Goal: Complete application form

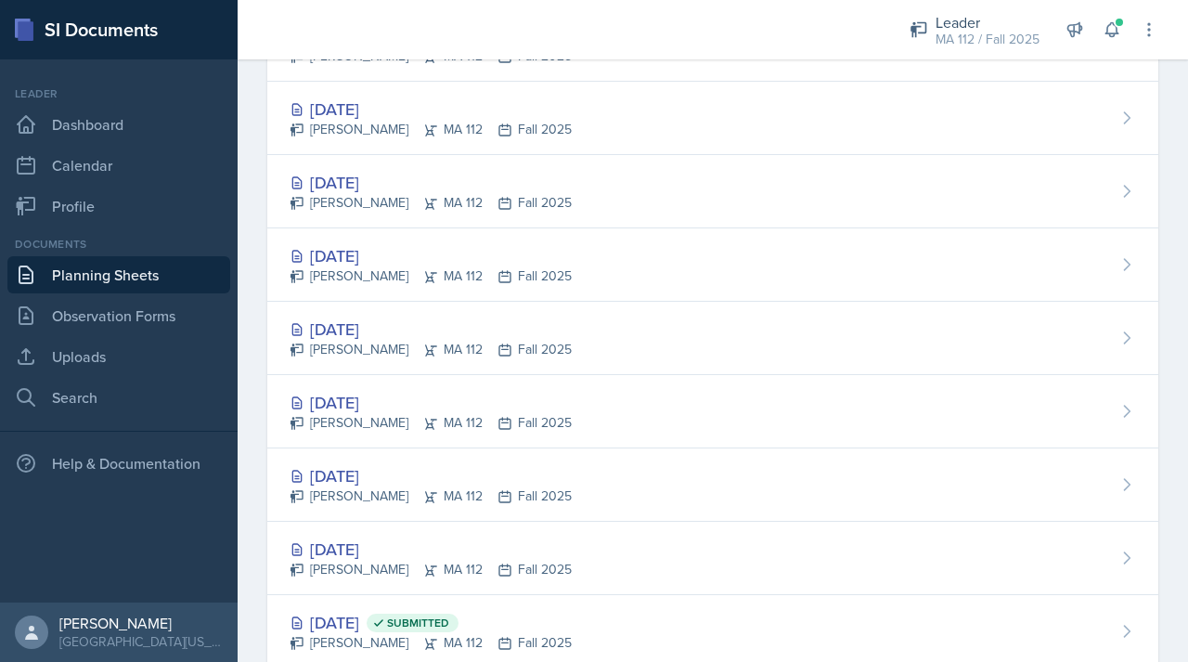
scroll to position [183, 0]
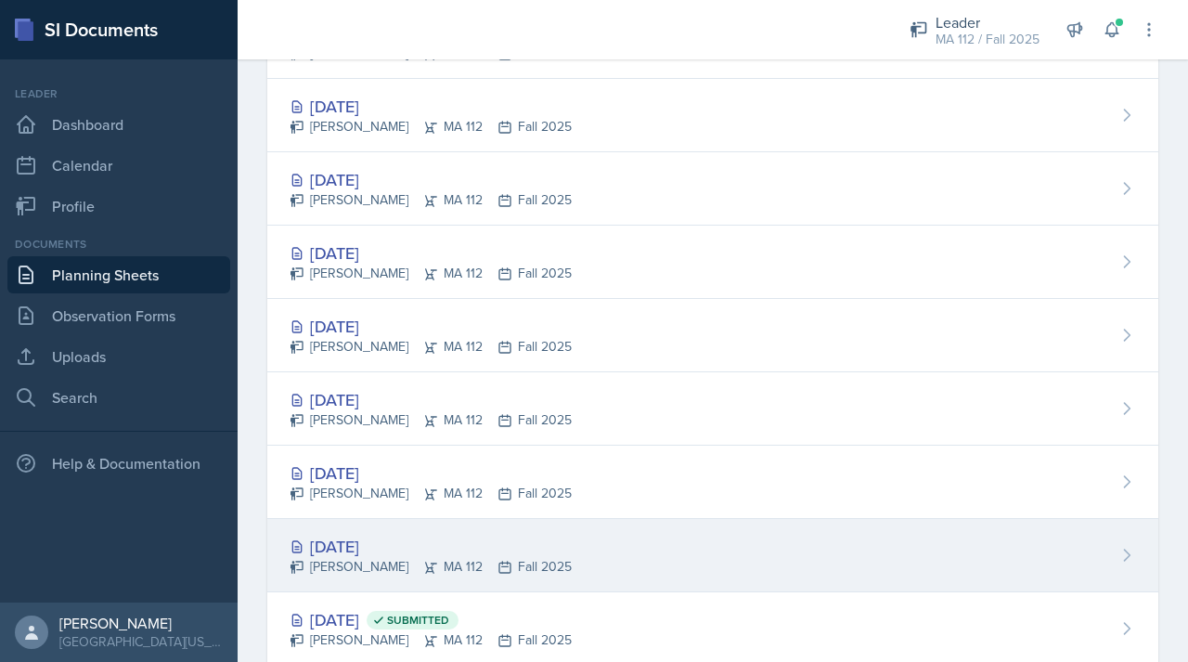
click at [349, 537] on div "[DATE]" at bounding box center [430, 546] width 282 height 25
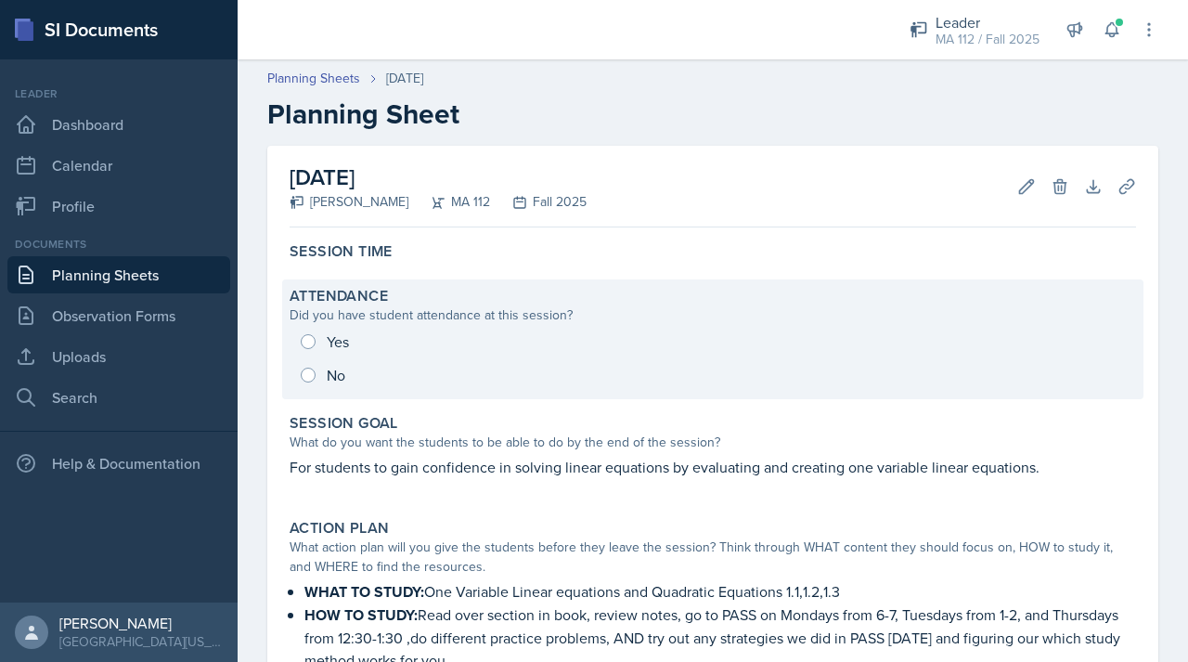
click at [305, 344] on div "Yes No" at bounding box center [712, 358] width 846 height 67
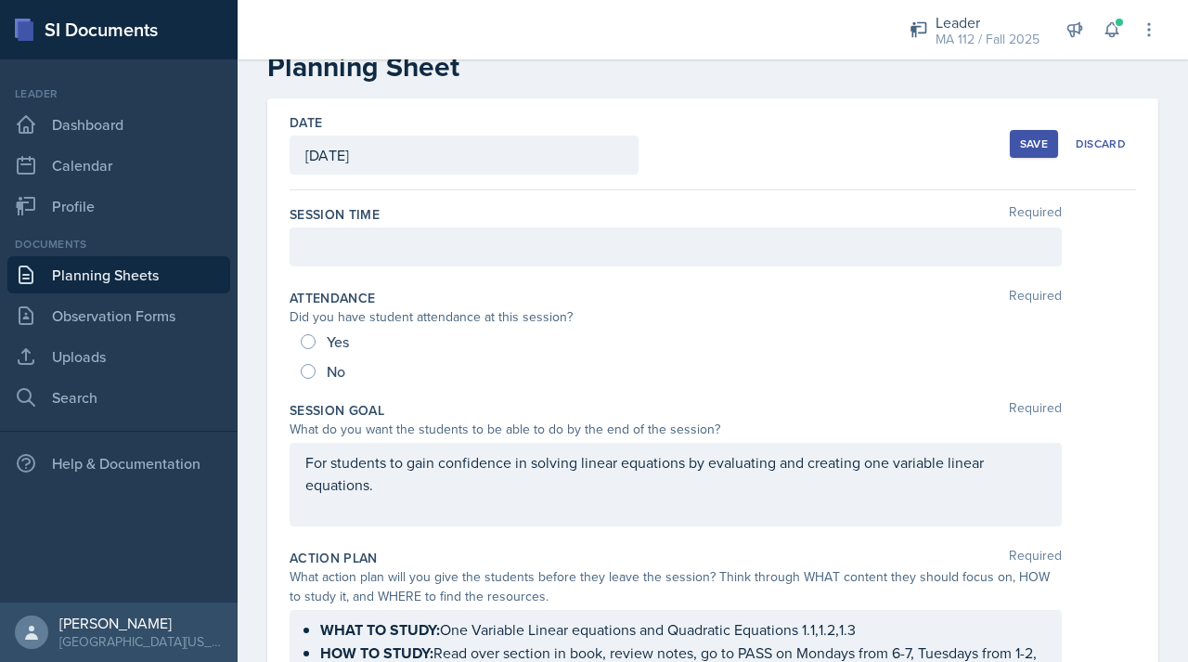
scroll to position [46, 0]
click at [301, 343] on input "Yes" at bounding box center [308, 342] width 15 height 15
radio input "true"
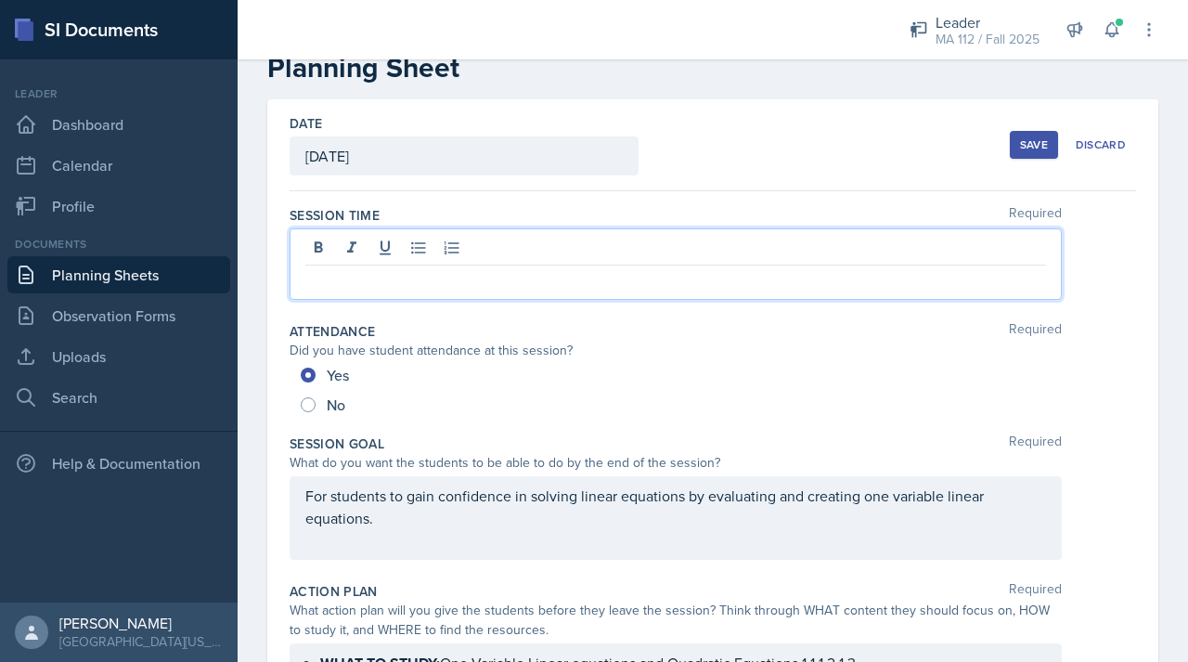
scroll to position [79, 0]
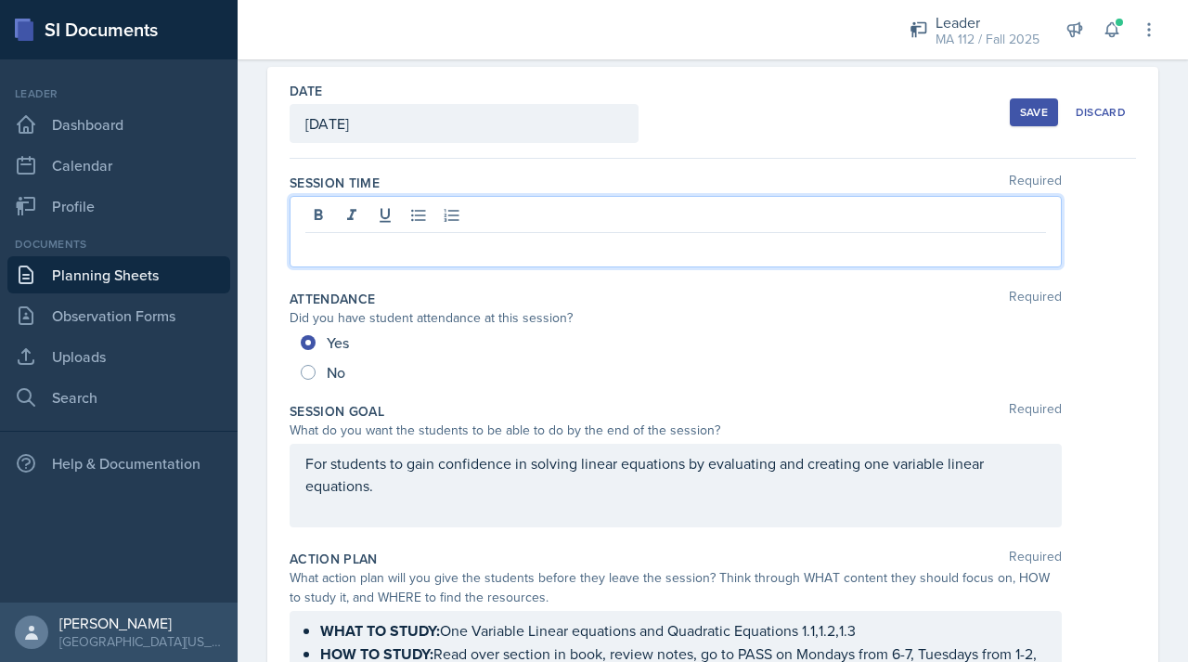
click at [350, 237] on p at bounding box center [675, 248] width 740 height 22
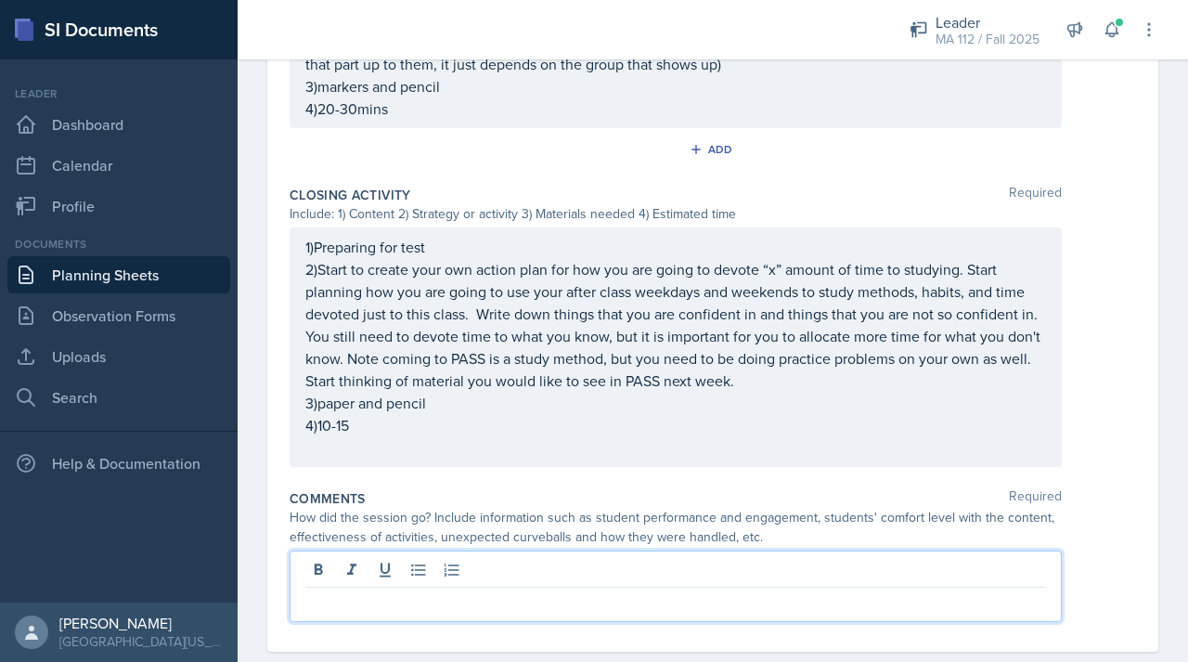
scroll to position [1223, 0]
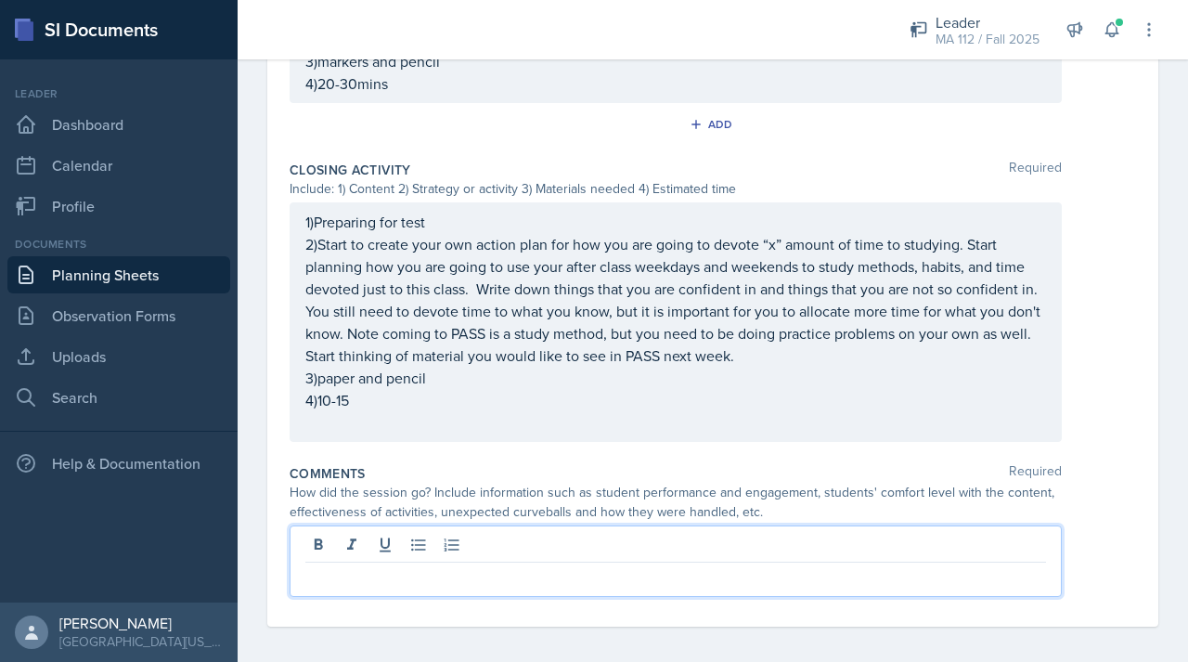
click at [386, 566] on p at bounding box center [675, 577] width 740 height 22
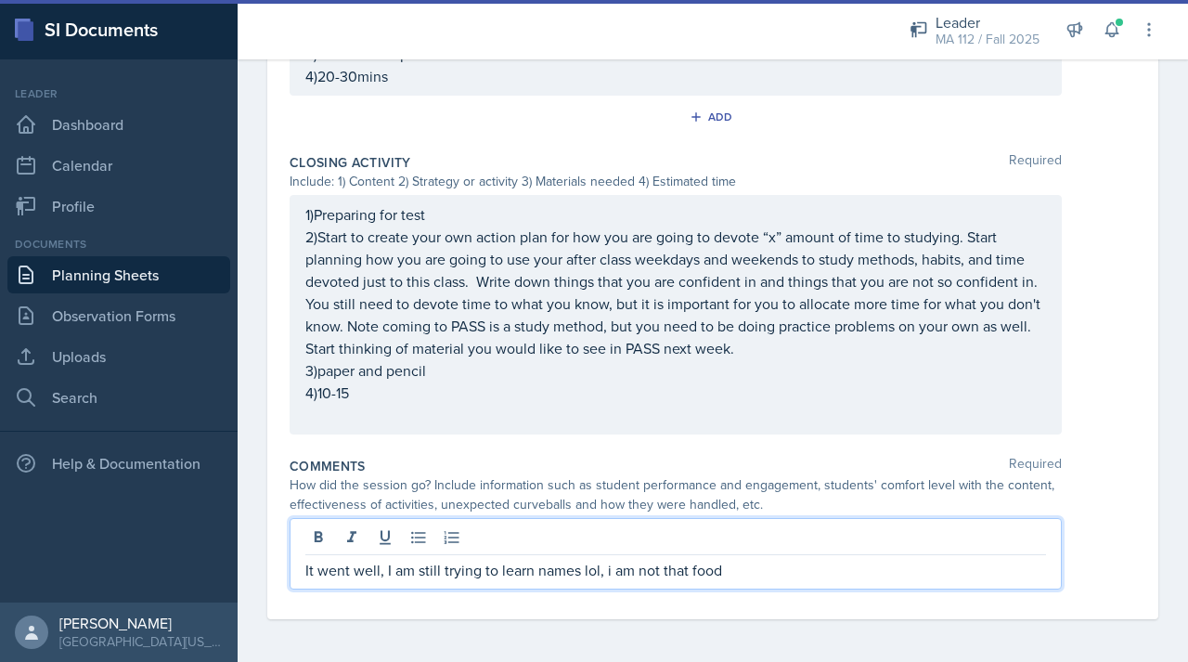
click at [610, 572] on p "It went well, I am still trying to learn names lol, i am not that food" at bounding box center [675, 570] width 740 height 22
click at [773, 578] on p "It went well, I am still trying to learn names lol, I am not that food" at bounding box center [675, 570] width 740 height 22
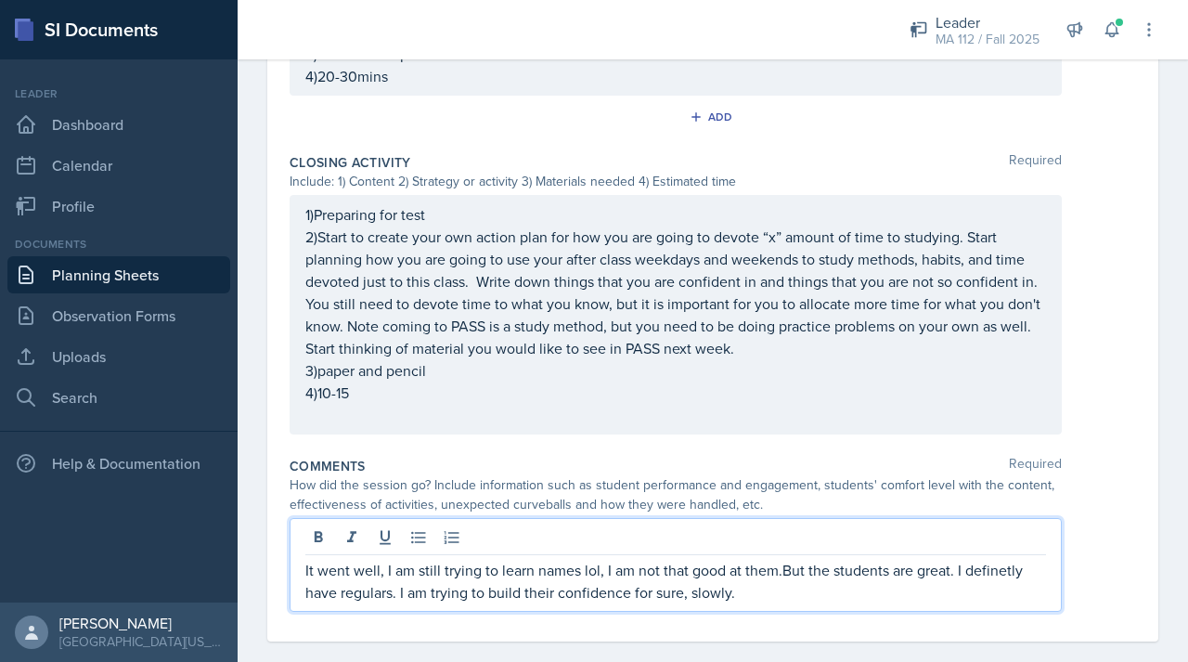
scroll to position [1245, 0]
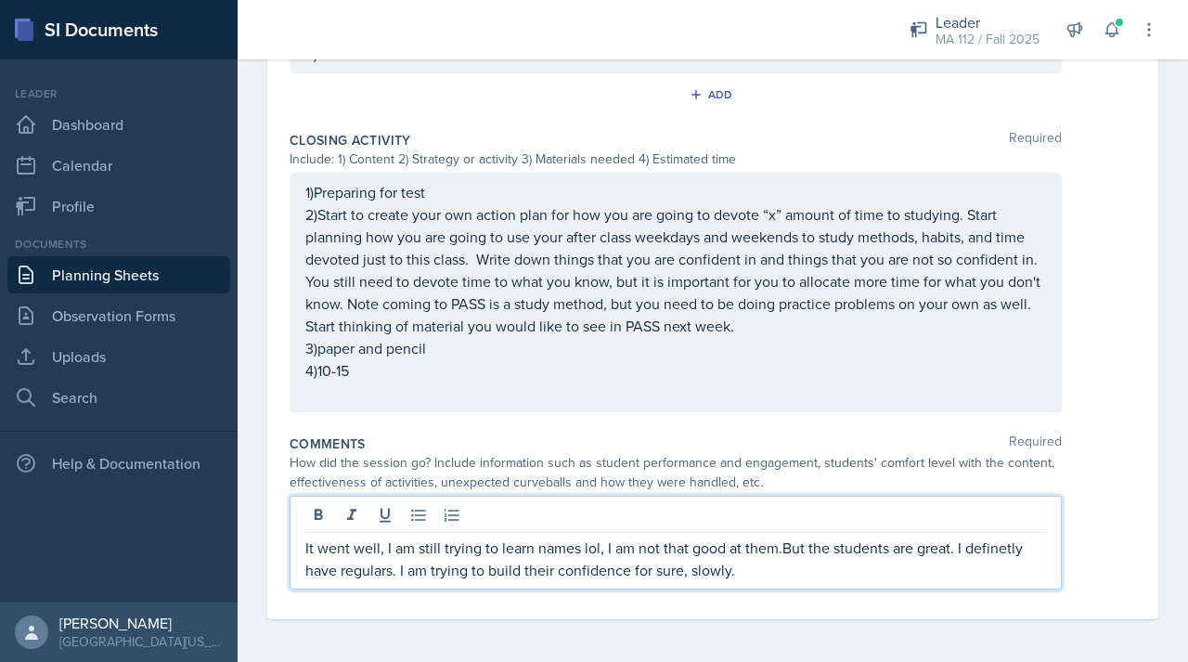
click at [995, 546] on p "It went well, I am still trying to learn names lol, I am not that good at them.…" at bounding box center [675, 558] width 740 height 45
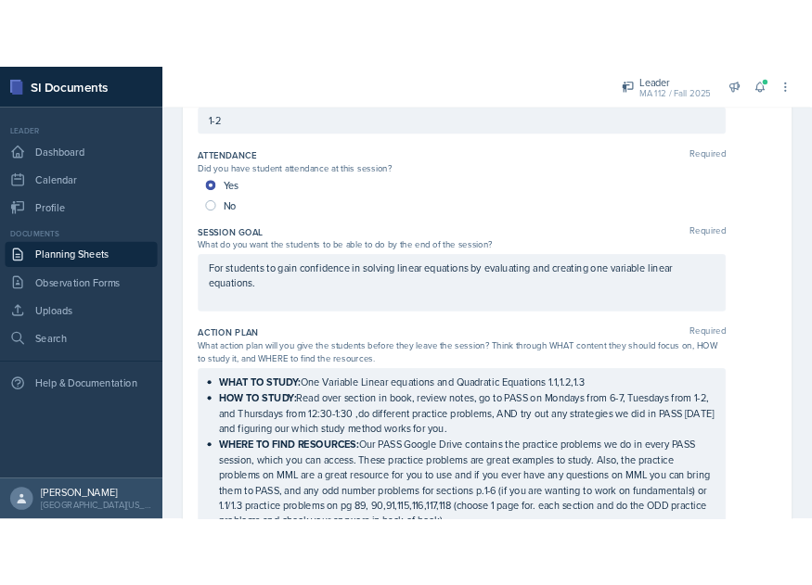
scroll to position [0, 0]
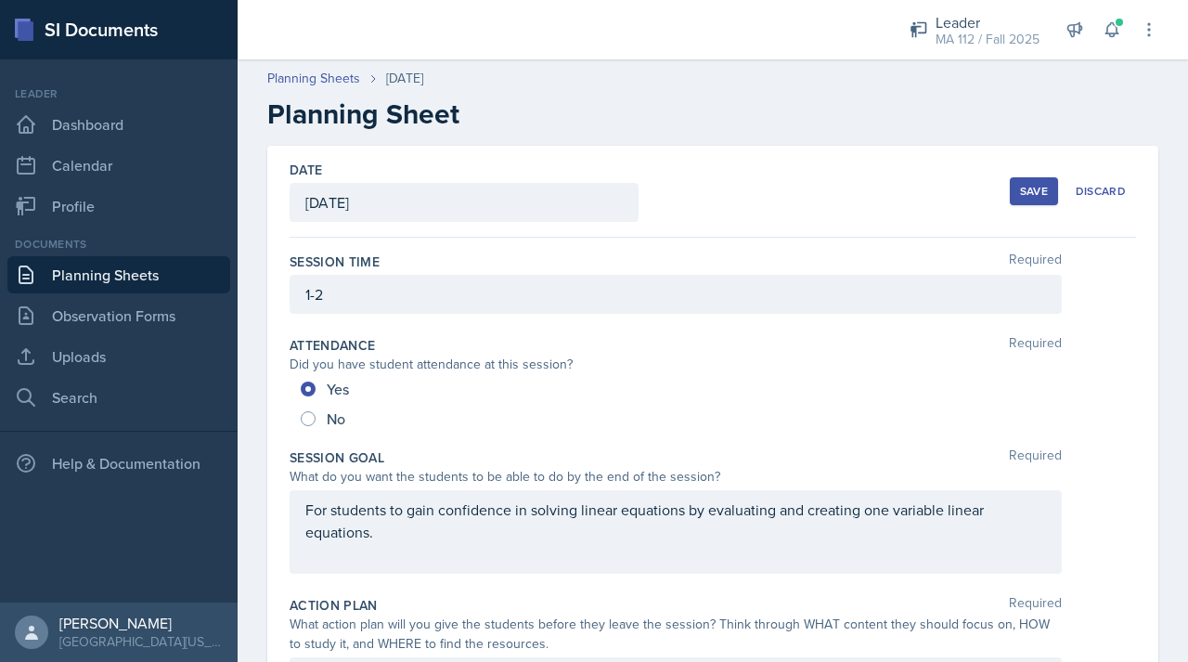
click at [1020, 190] on div "Save" at bounding box center [1034, 191] width 28 height 15
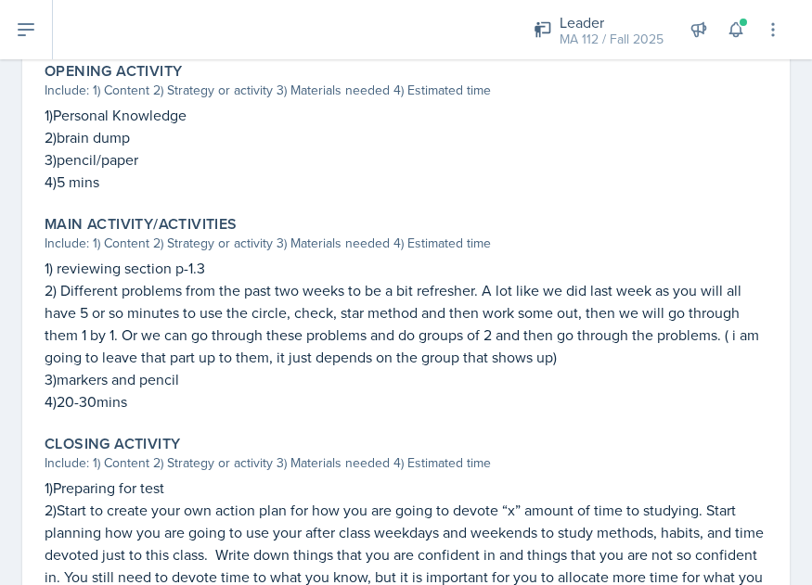
scroll to position [1175, 0]
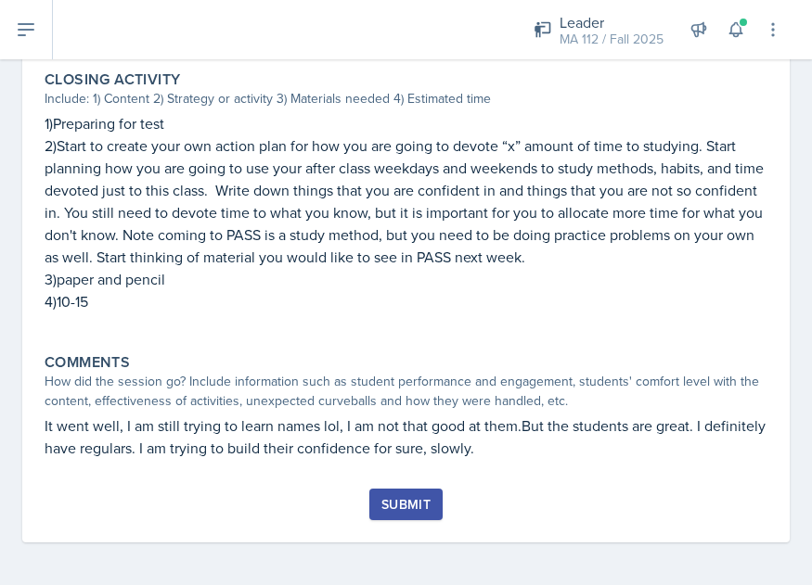
click at [400, 510] on div "Submit" at bounding box center [405, 504] width 49 height 15
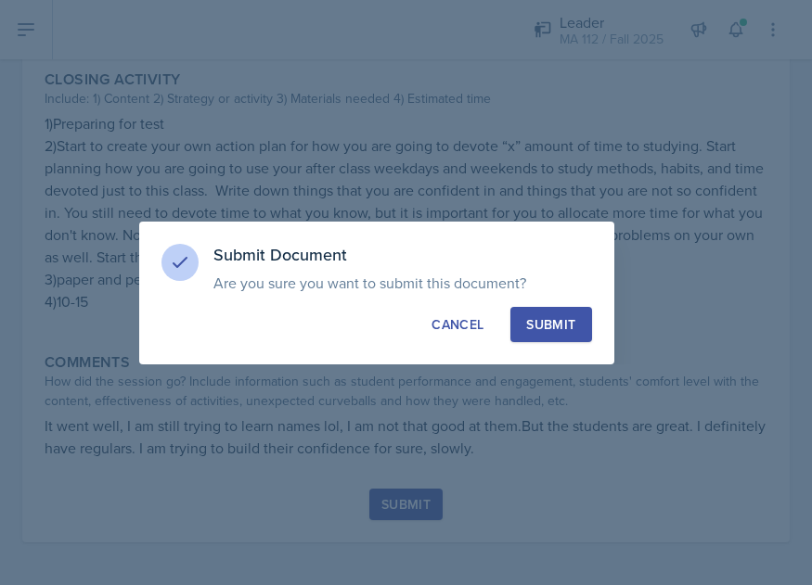
click at [571, 332] on div "Submit" at bounding box center [550, 324] width 49 height 19
radio input "true"
